Goal: Check status: Check status

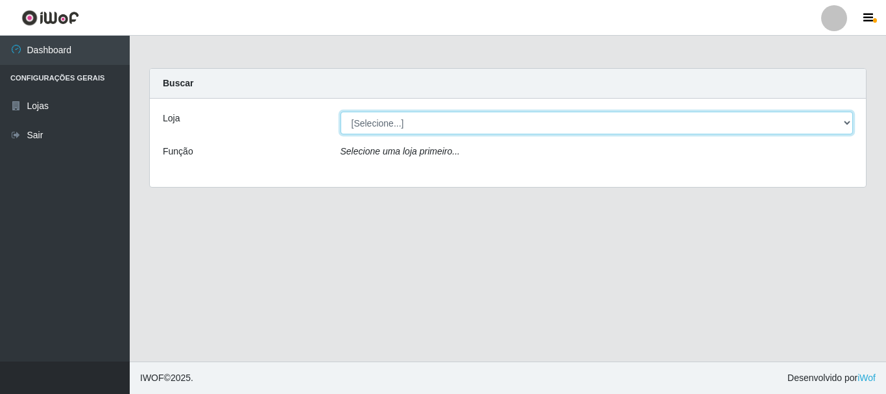
click at [416, 114] on select "[Selecione...] Hiper Queiroz - [GEOGRAPHIC_DATA]" at bounding box center [596, 123] width 513 height 23
select select "514"
click at [340, 112] on select "[Selecione...] Hiper Queiroz - [GEOGRAPHIC_DATA]" at bounding box center [596, 123] width 513 height 23
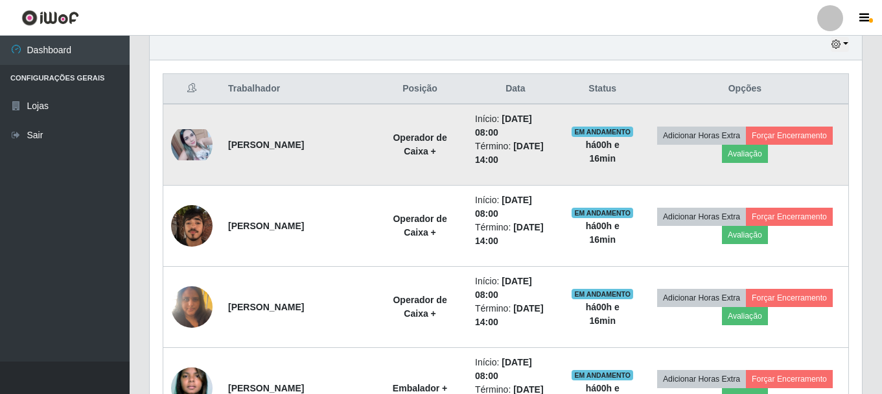
scroll to position [464, 0]
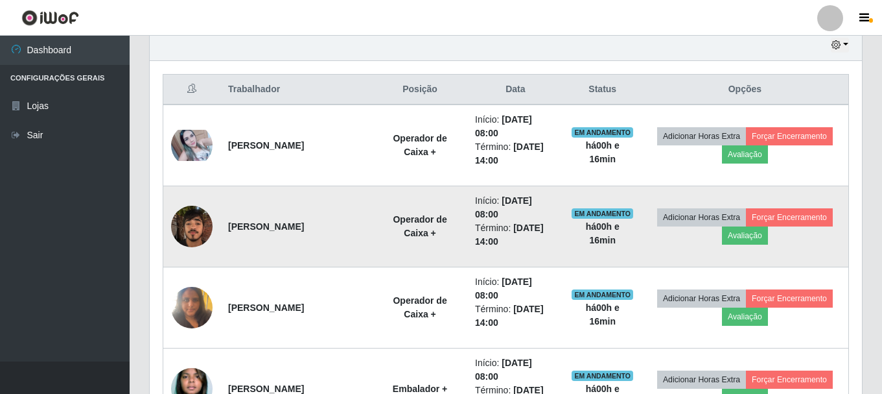
click at [204, 220] on img at bounding box center [191, 225] width 41 height 55
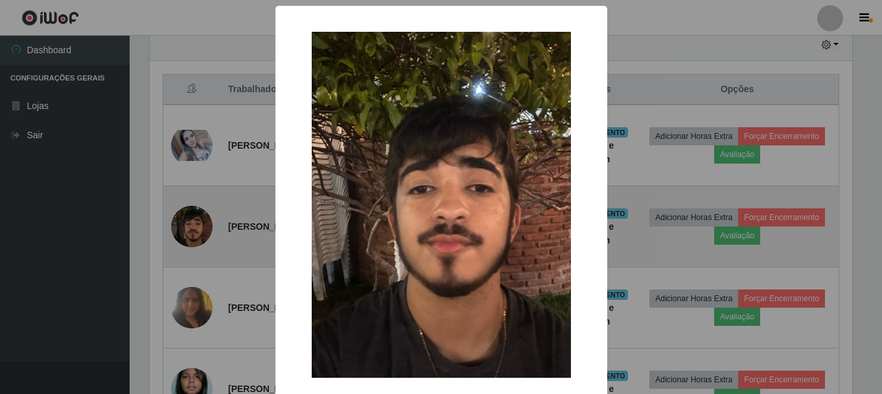
scroll to position [269, 706]
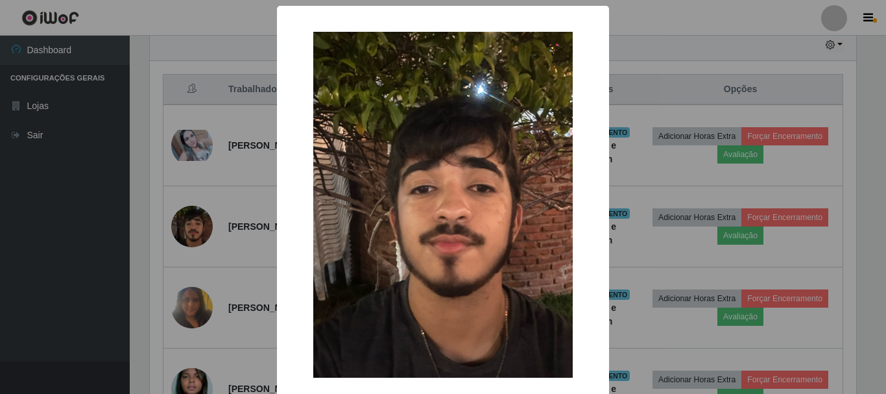
click at [211, 148] on div "× OK Cancel" at bounding box center [443, 197] width 886 height 394
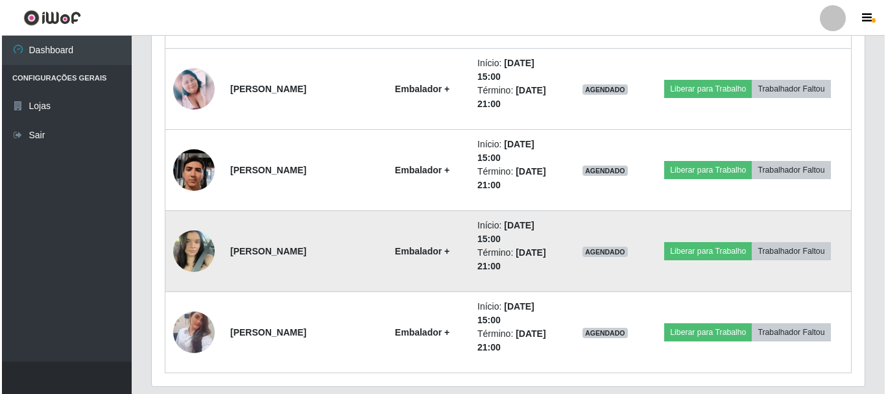
scroll to position [1371, 0]
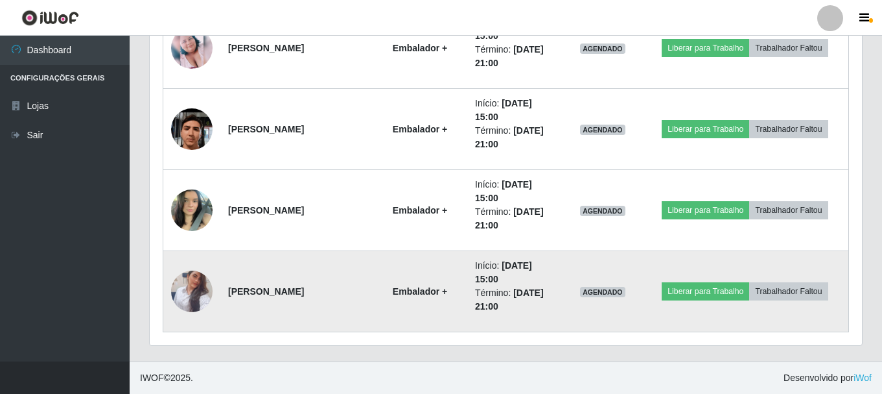
click at [187, 295] on img at bounding box center [191, 291] width 41 height 74
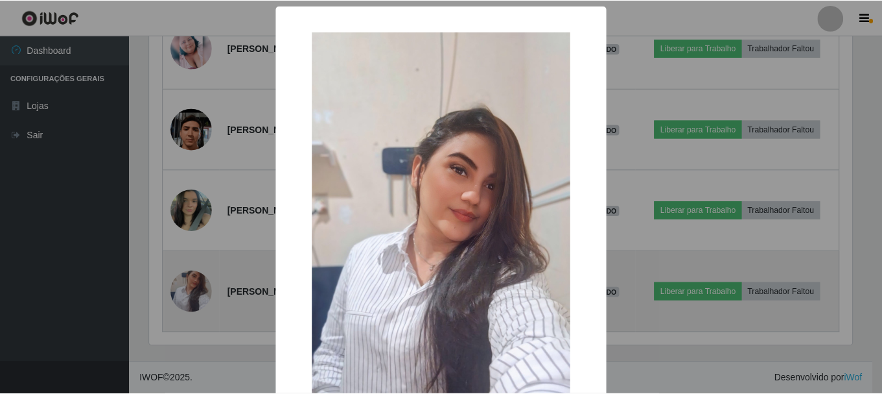
scroll to position [269, 706]
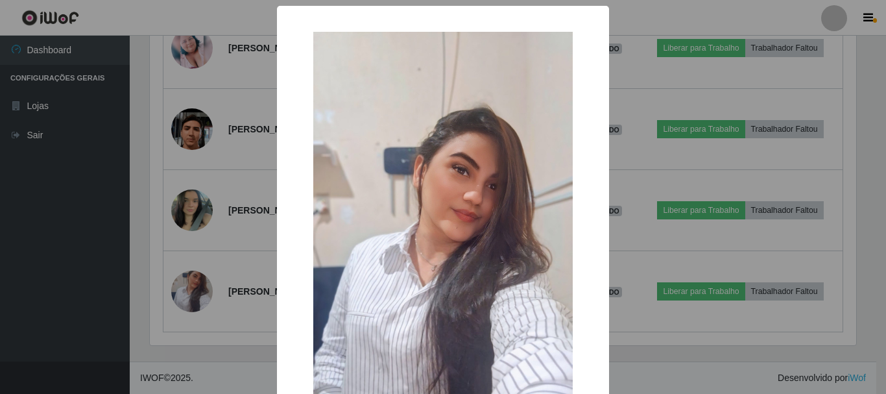
click at [207, 190] on div "× OK Cancel" at bounding box center [443, 197] width 886 height 394
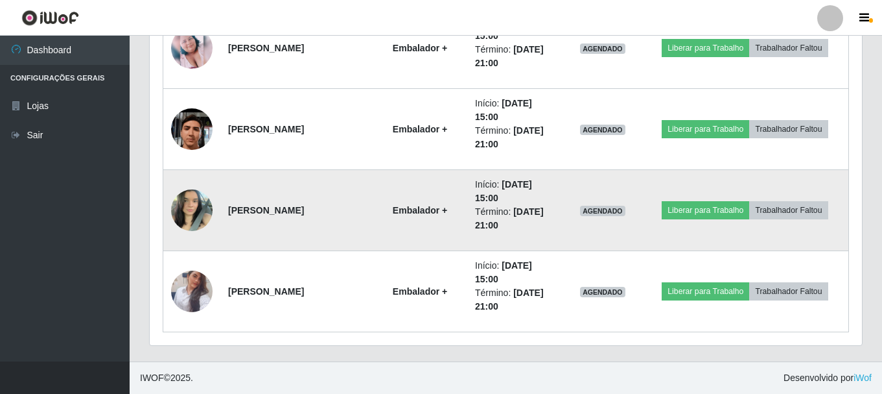
scroll to position [269, 712]
click at [196, 210] on img at bounding box center [191, 209] width 41 height 55
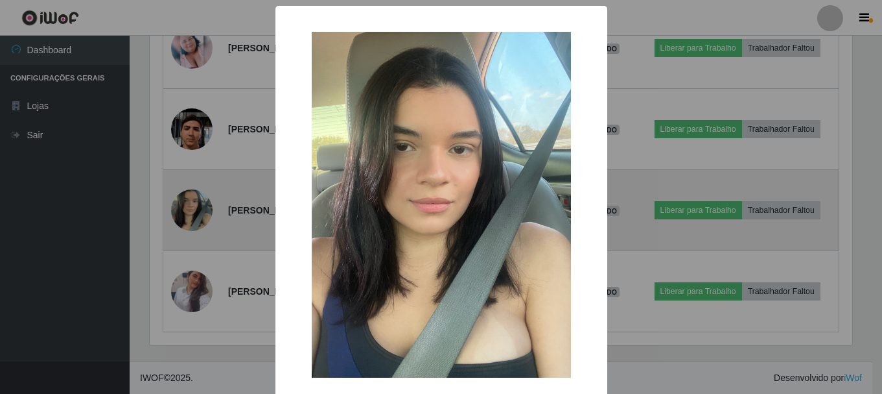
scroll to position [269, 706]
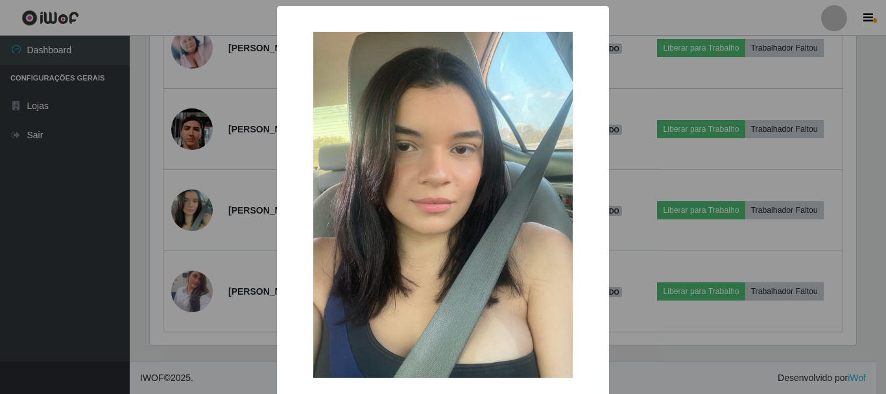
click at [211, 190] on div "× OK Cancel" at bounding box center [443, 197] width 886 height 394
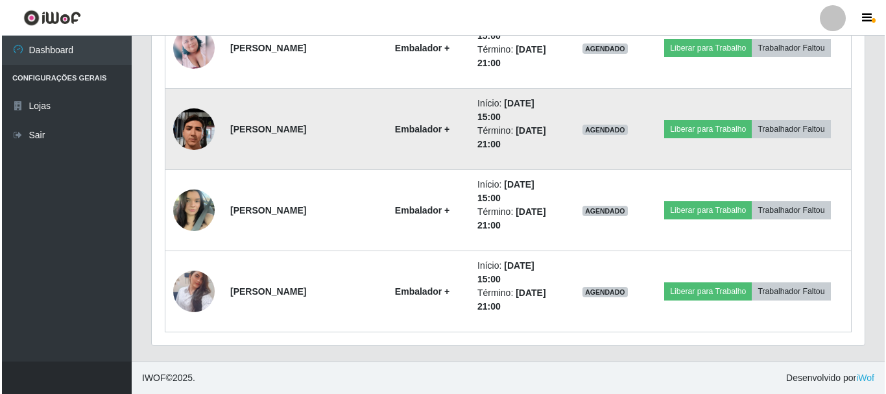
scroll to position [1241, 0]
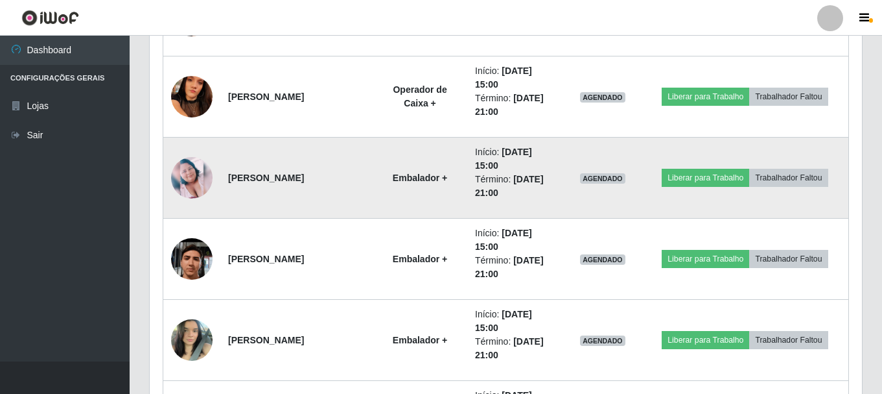
click at [196, 177] on img at bounding box center [191, 177] width 41 height 41
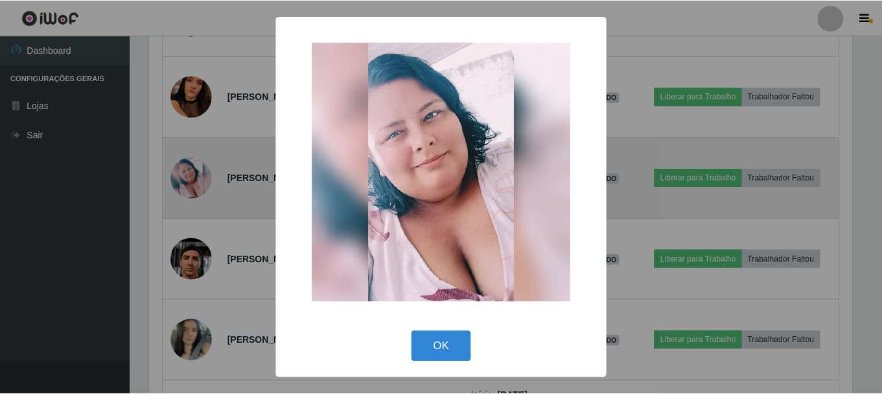
scroll to position [269, 706]
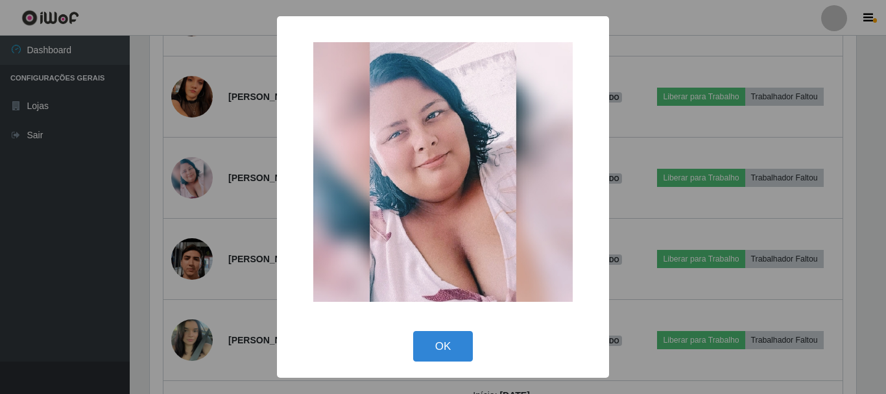
click at [235, 183] on div "× OK Cancel" at bounding box center [443, 197] width 886 height 394
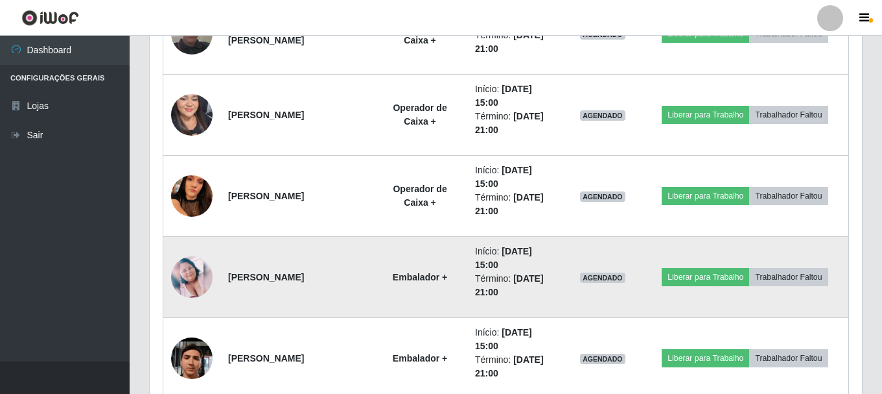
scroll to position [1112, 0]
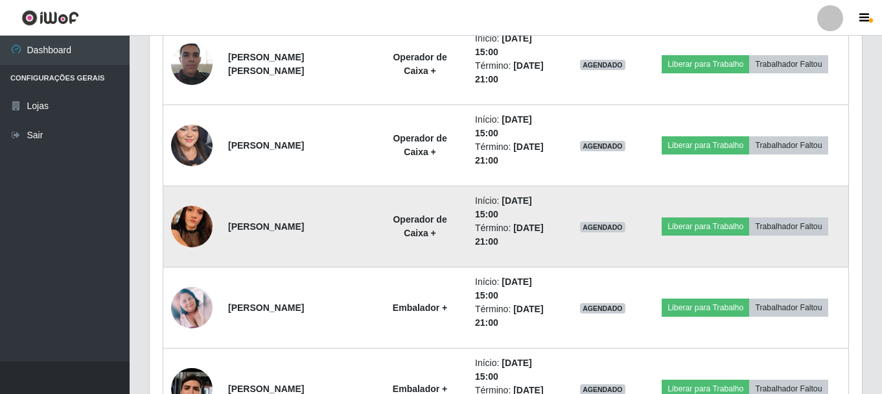
click at [200, 222] on img at bounding box center [191, 226] width 41 height 92
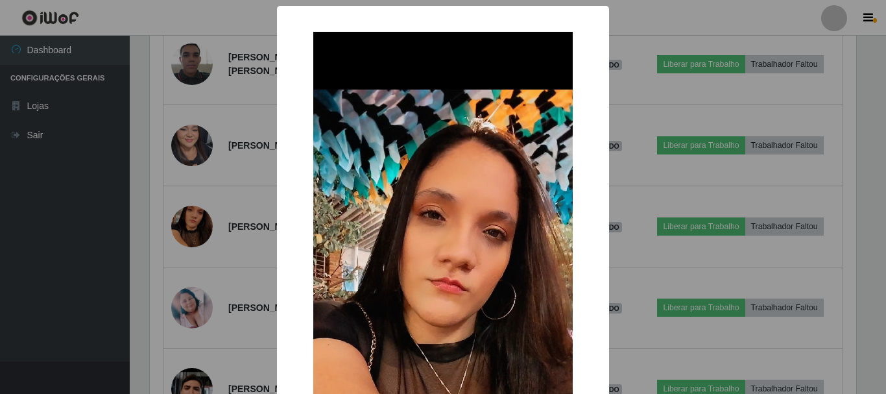
click at [215, 183] on div "× OK Cancel" at bounding box center [443, 197] width 886 height 394
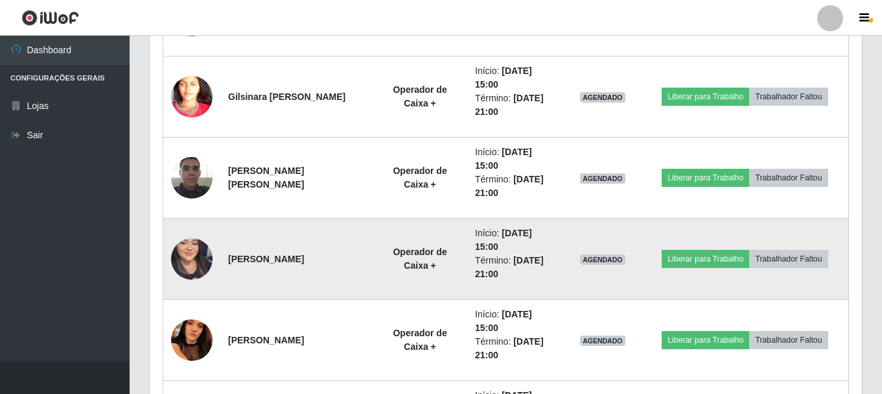
scroll to position [982, 0]
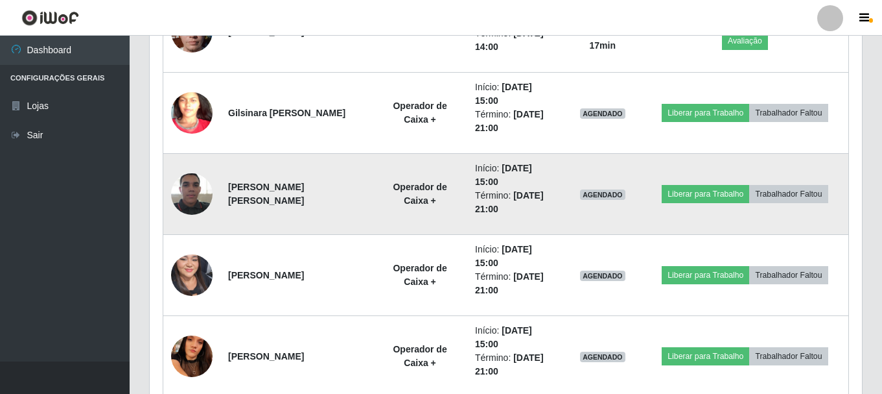
click at [192, 181] on img at bounding box center [191, 193] width 41 height 55
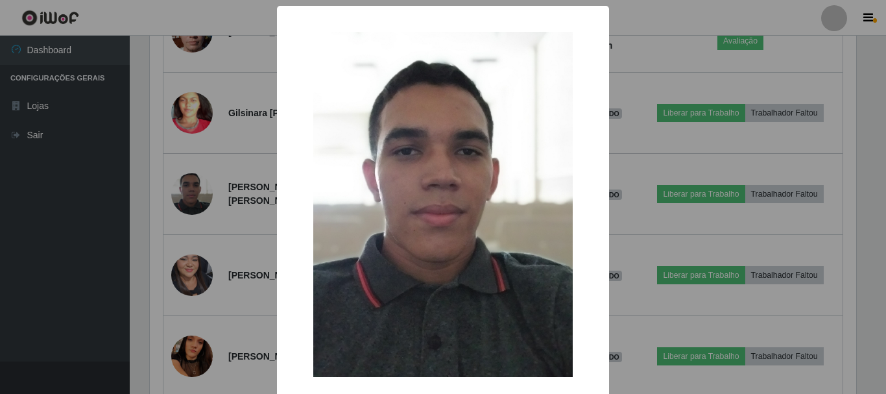
click at [249, 163] on div "× OK Cancel" at bounding box center [443, 197] width 886 height 394
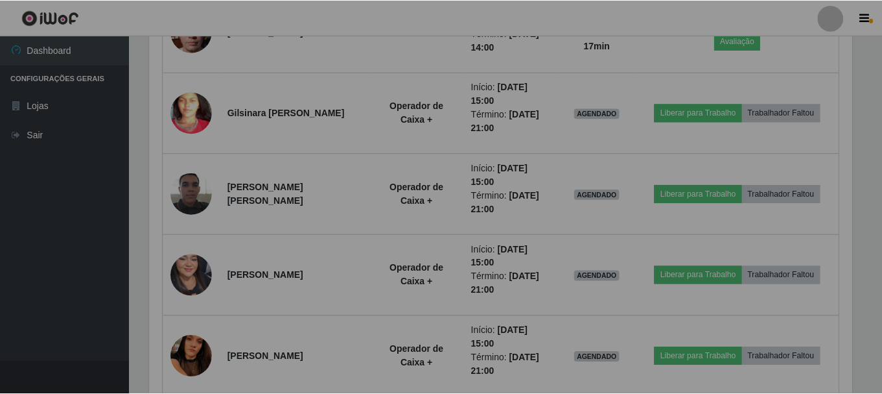
scroll to position [0, 0]
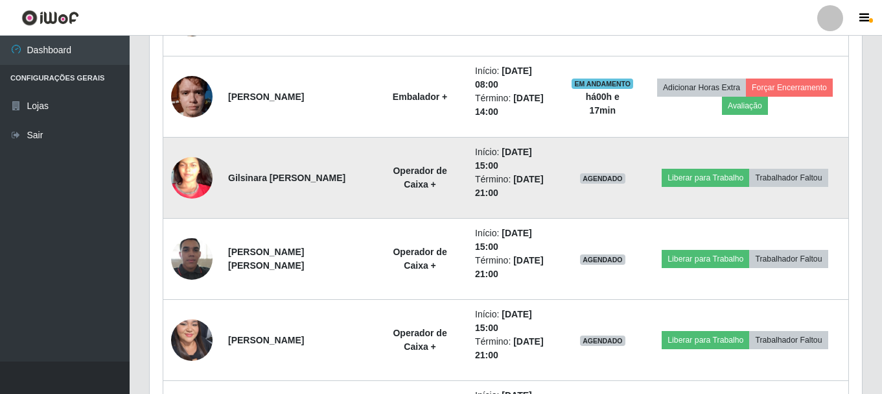
click at [189, 168] on img at bounding box center [191, 178] width 41 height 90
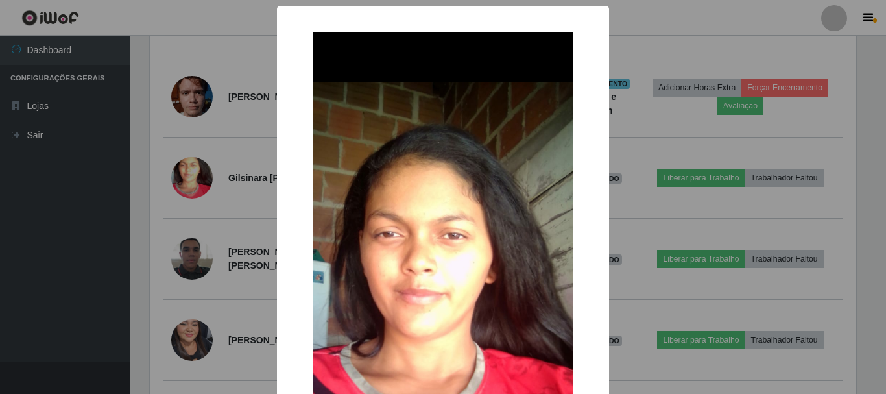
click at [244, 137] on div "× OK Cancel" at bounding box center [443, 197] width 886 height 394
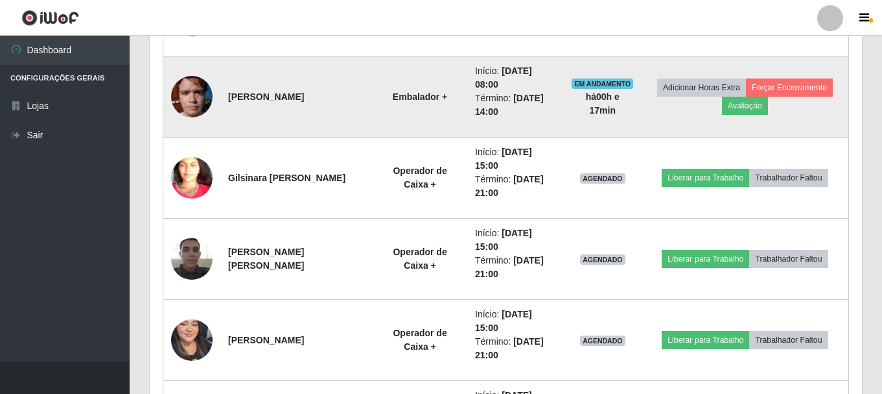
click at [186, 95] on img at bounding box center [191, 96] width 41 height 55
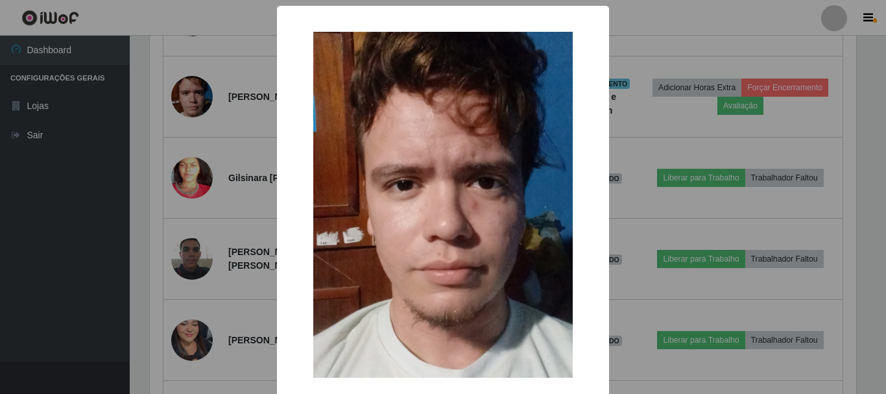
click at [237, 185] on div "× OK Cancel" at bounding box center [443, 197] width 886 height 394
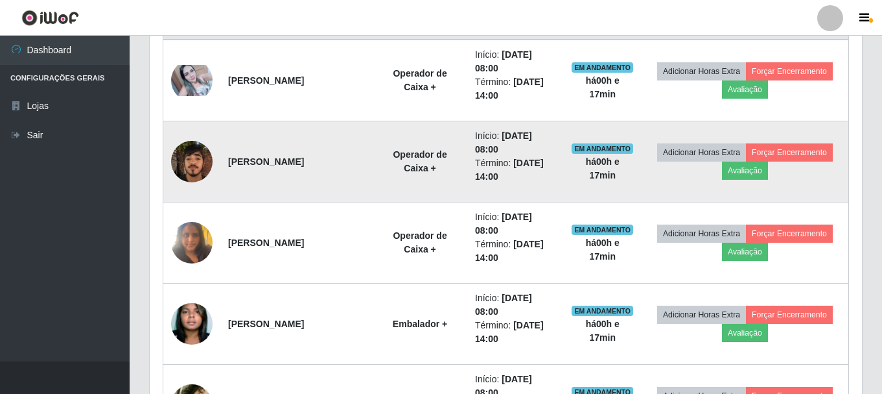
click at [198, 160] on img at bounding box center [191, 161] width 41 height 55
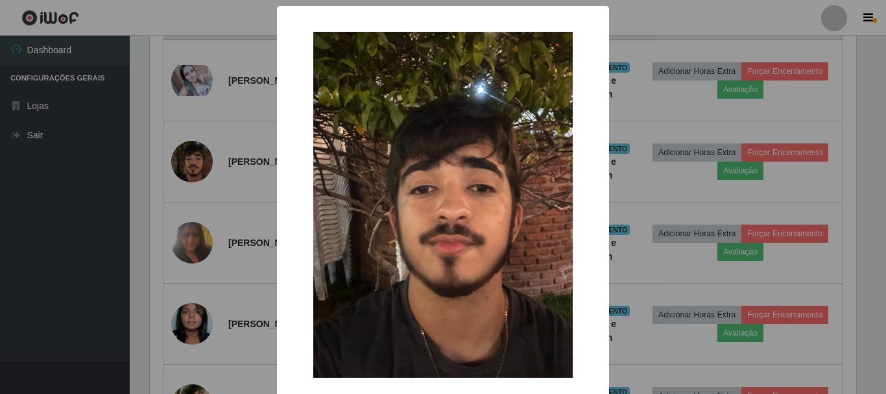
click at [460, 230] on img at bounding box center [442, 205] width 259 height 346
click at [224, 170] on div "× OK Cancel" at bounding box center [443, 197] width 886 height 394
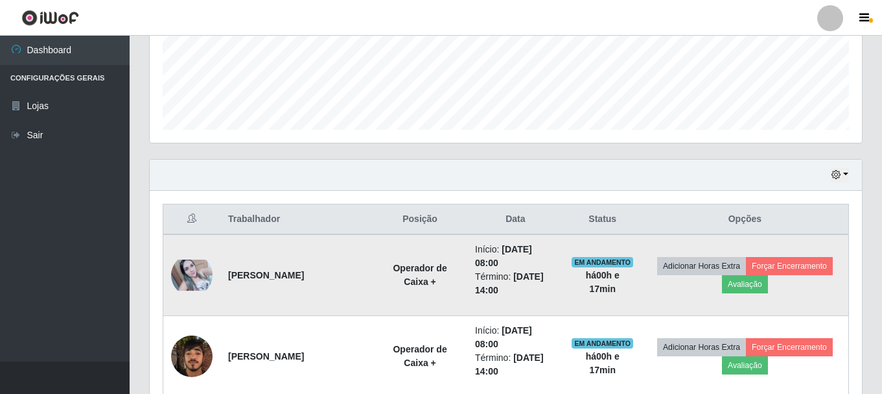
click at [194, 269] on img at bounding box center [191, 274] width 41 height 31
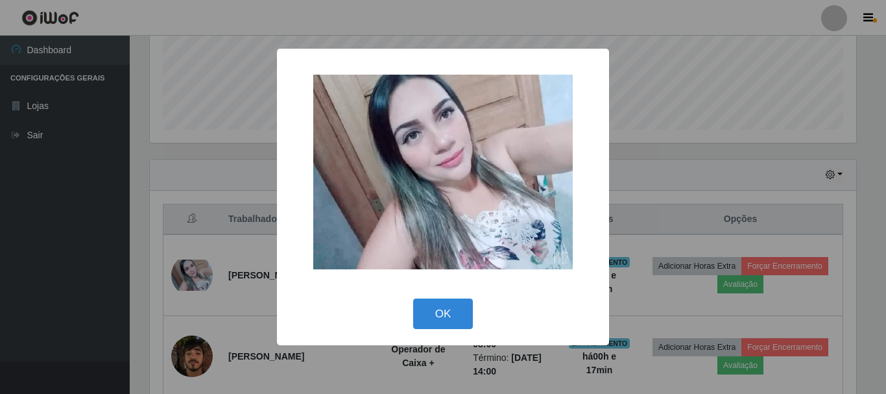
click at [251, 172] on div "× OK Cancel" at bounding box center [443, 197] width 886 height 394
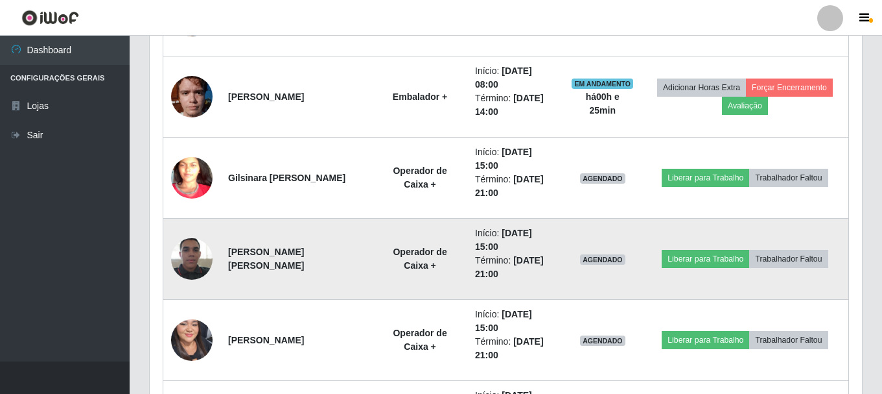
scroll to position [982, 0]
